Goal: Task Accomplishment & Management: Use online tool/utility

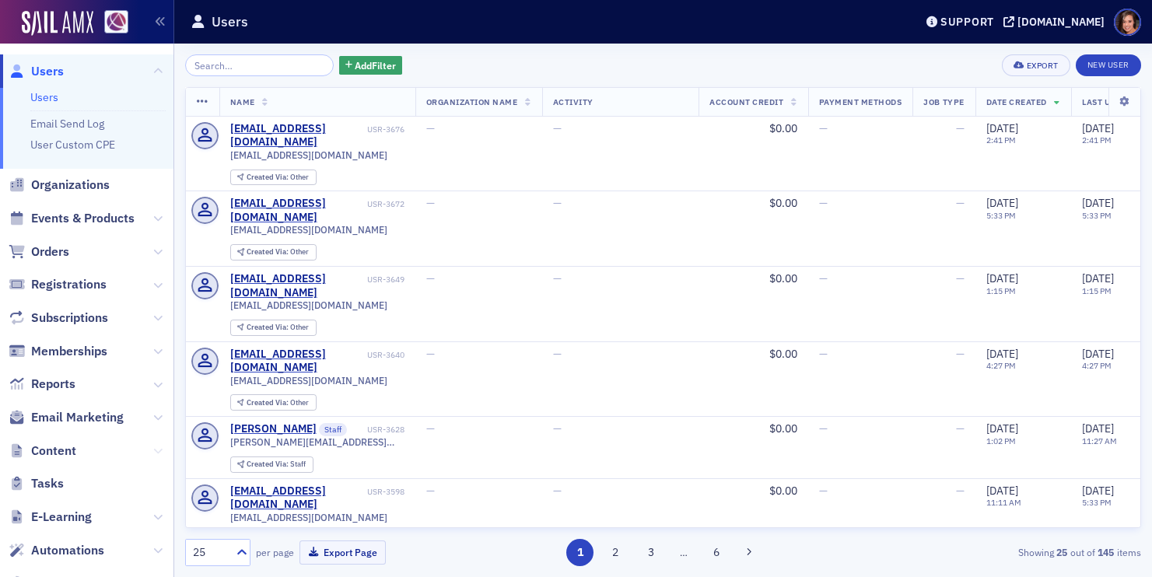
click at [159, 450] on icon at bounding box center [157, 450] width 9 height 9
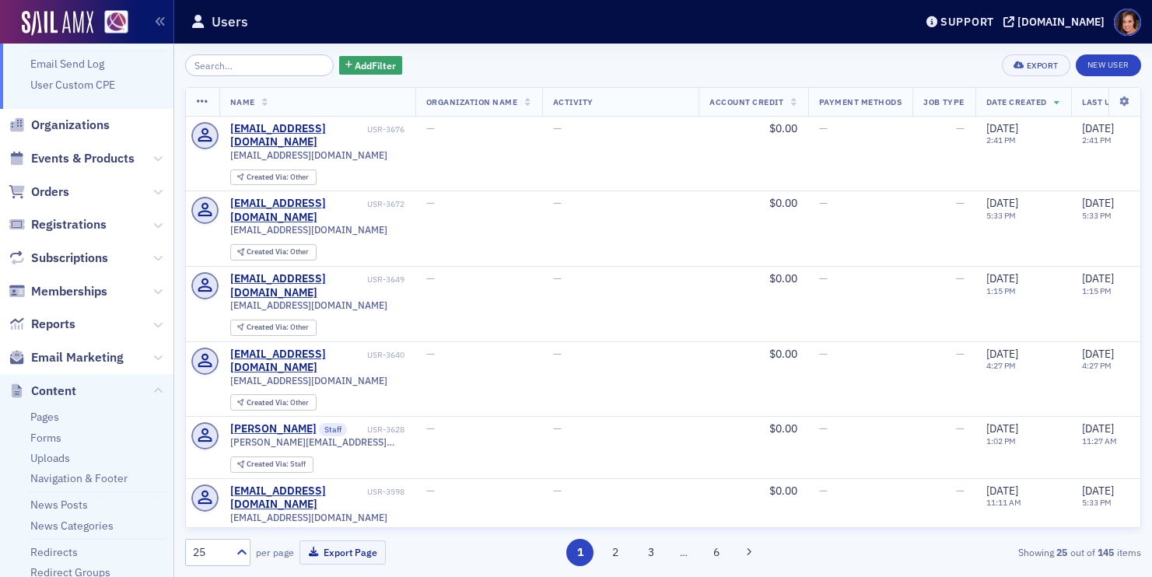
scroll to position [58, 0]
click at [37, 421] on link "Pages" at bounding box center [44, 418] width 29 height 14
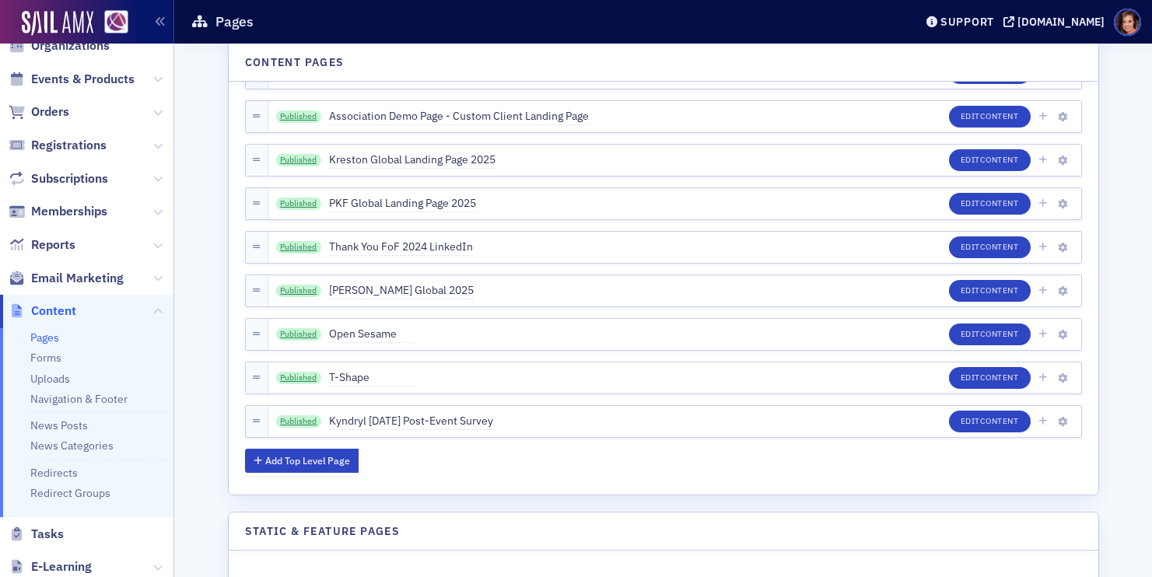
scroll to position [4430, 0]
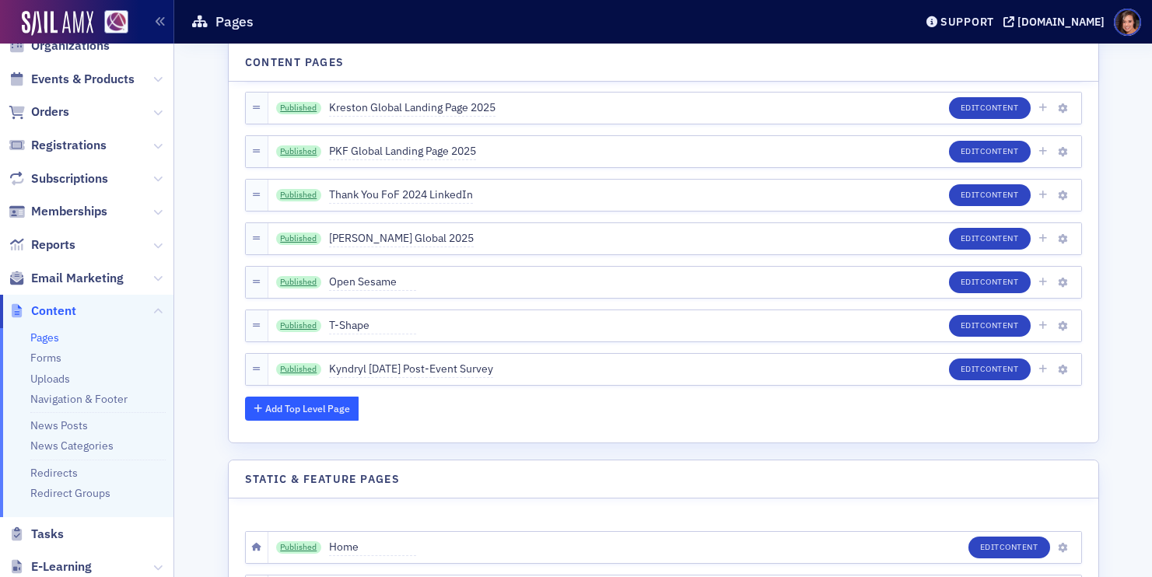
click at [341, 408] on button "Add Top Level Page" at bounding box center [302, 409] width 114 height 24
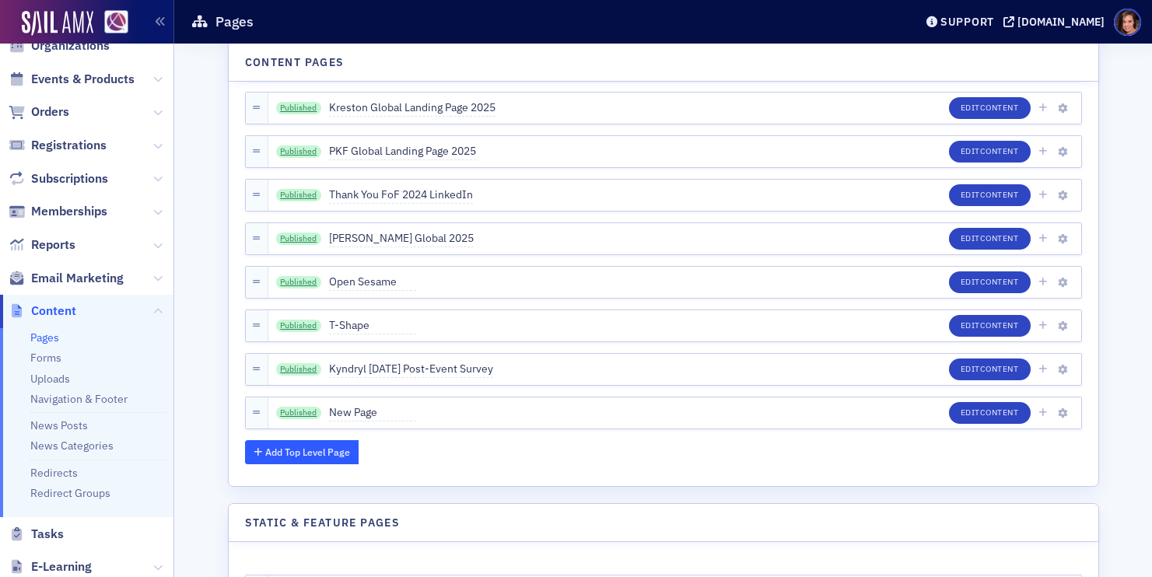
scroll to position [4473, 0]
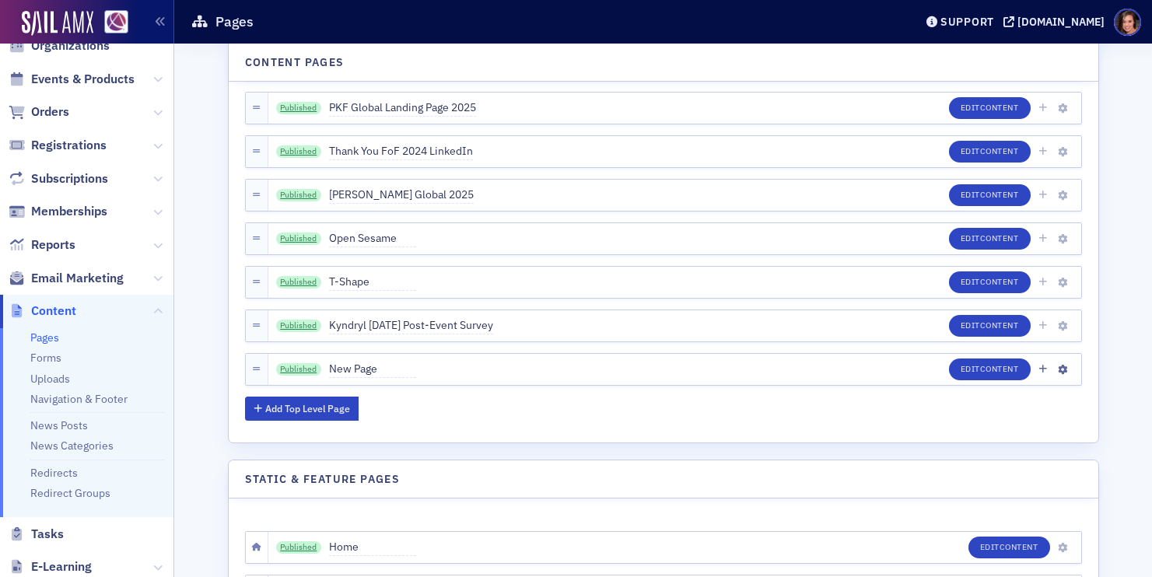
click at [346, 373] on span "New Page" at bounding box center [372, 369] width 87 height 17
click at [346, 373] on input "New Page" at bounding box center [402, 370] width 146 height 22
type input "NEOM"
click at [487, 373] on button "Save" at bounding box center [495, 369] width 43 height 24
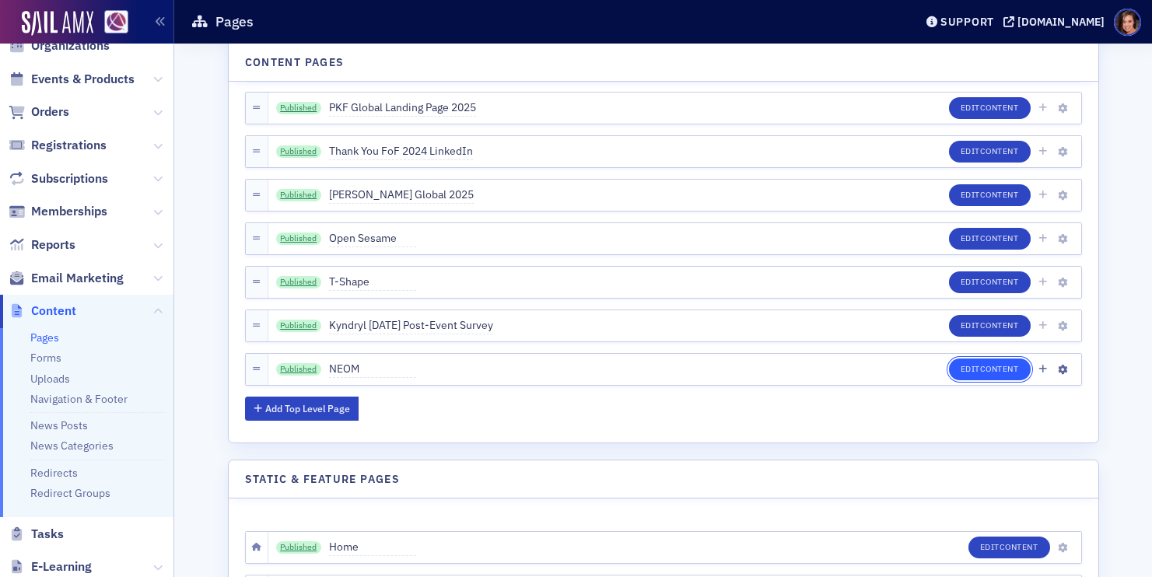
click at [980, 373] on span "Content" at bounding box center [999, 368] width 39 height 11
